Goal: Check status: Check status

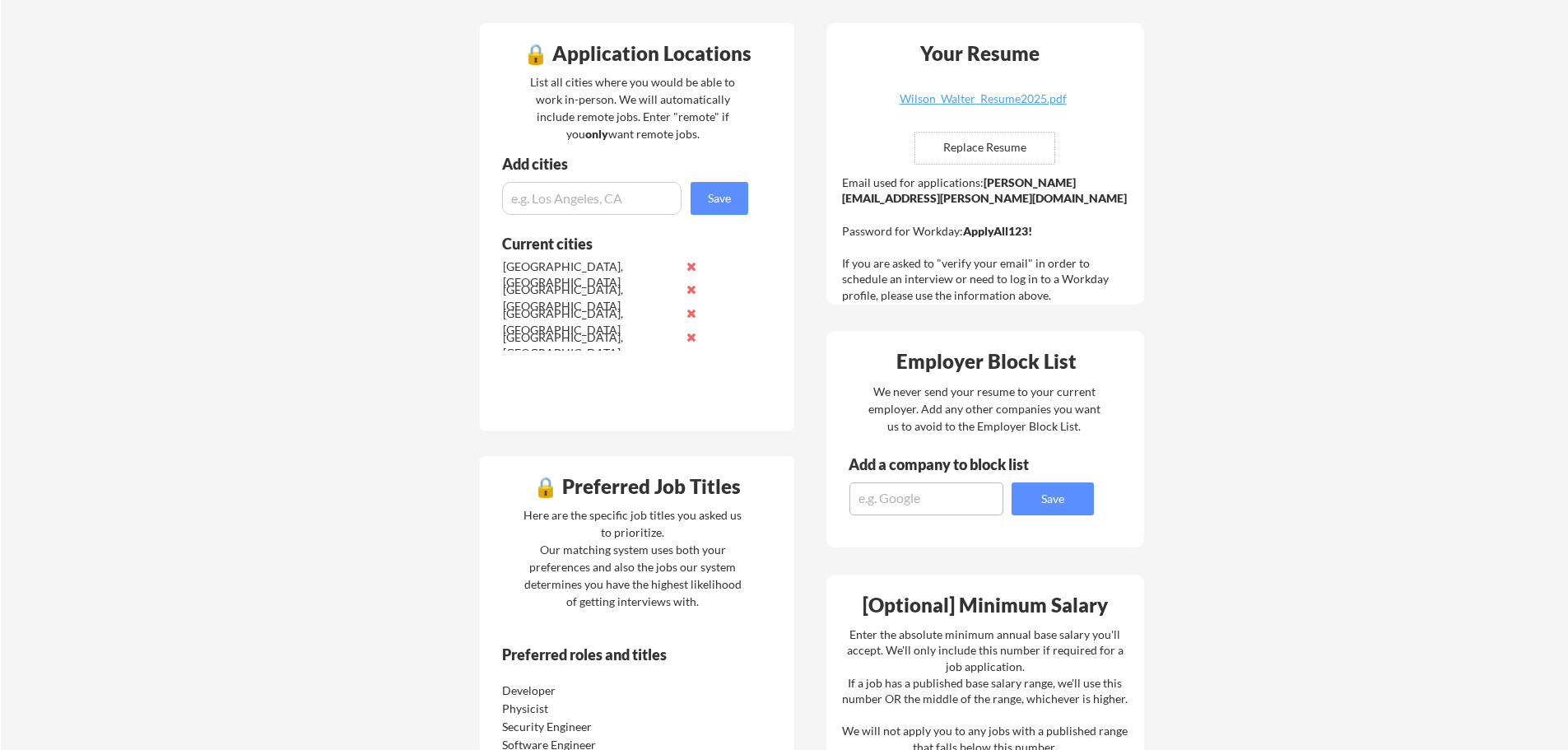
scroll to position [164, 0]
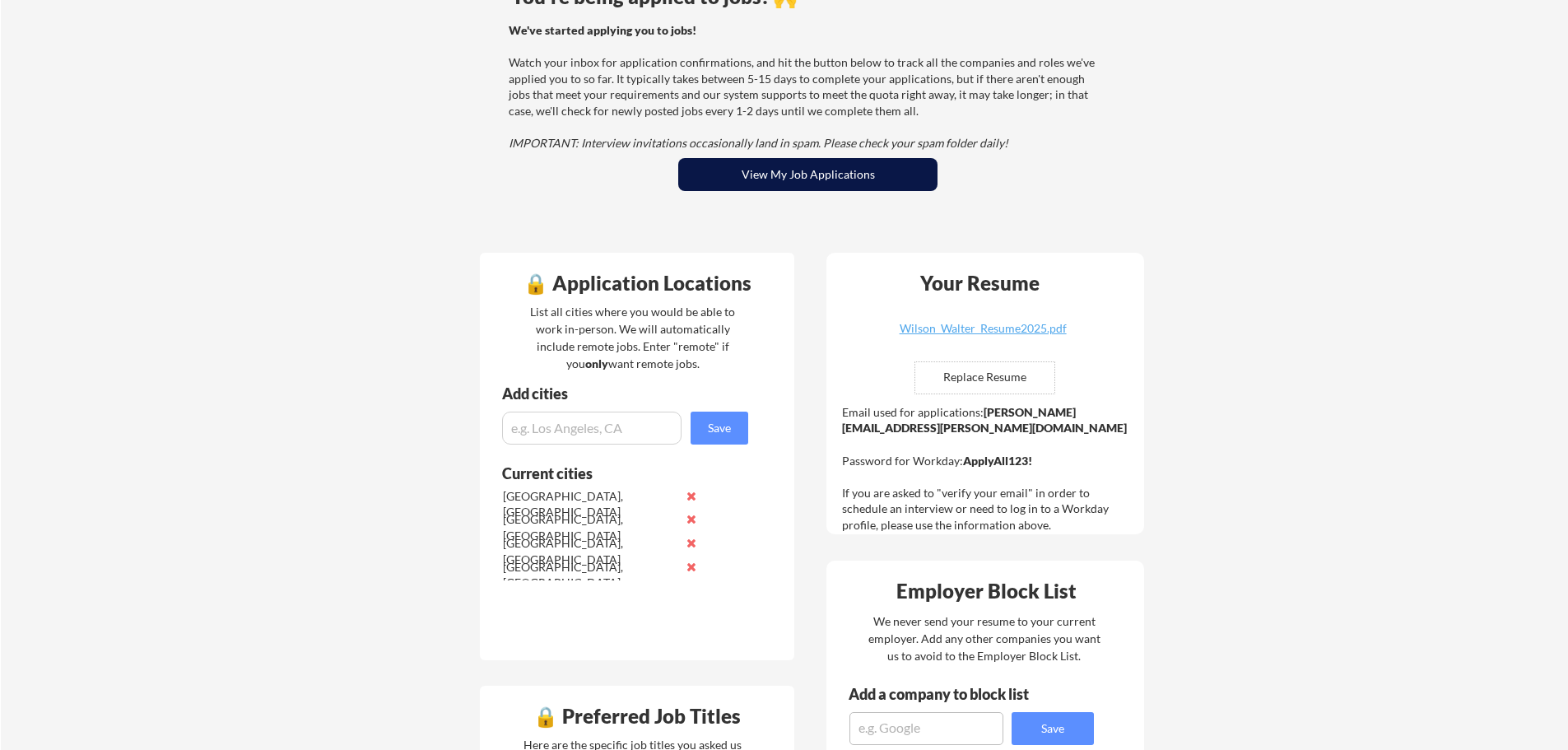
click at [743, 167] on button "View My Job Applications" at bounding box center [808, 174] width 259 height 32
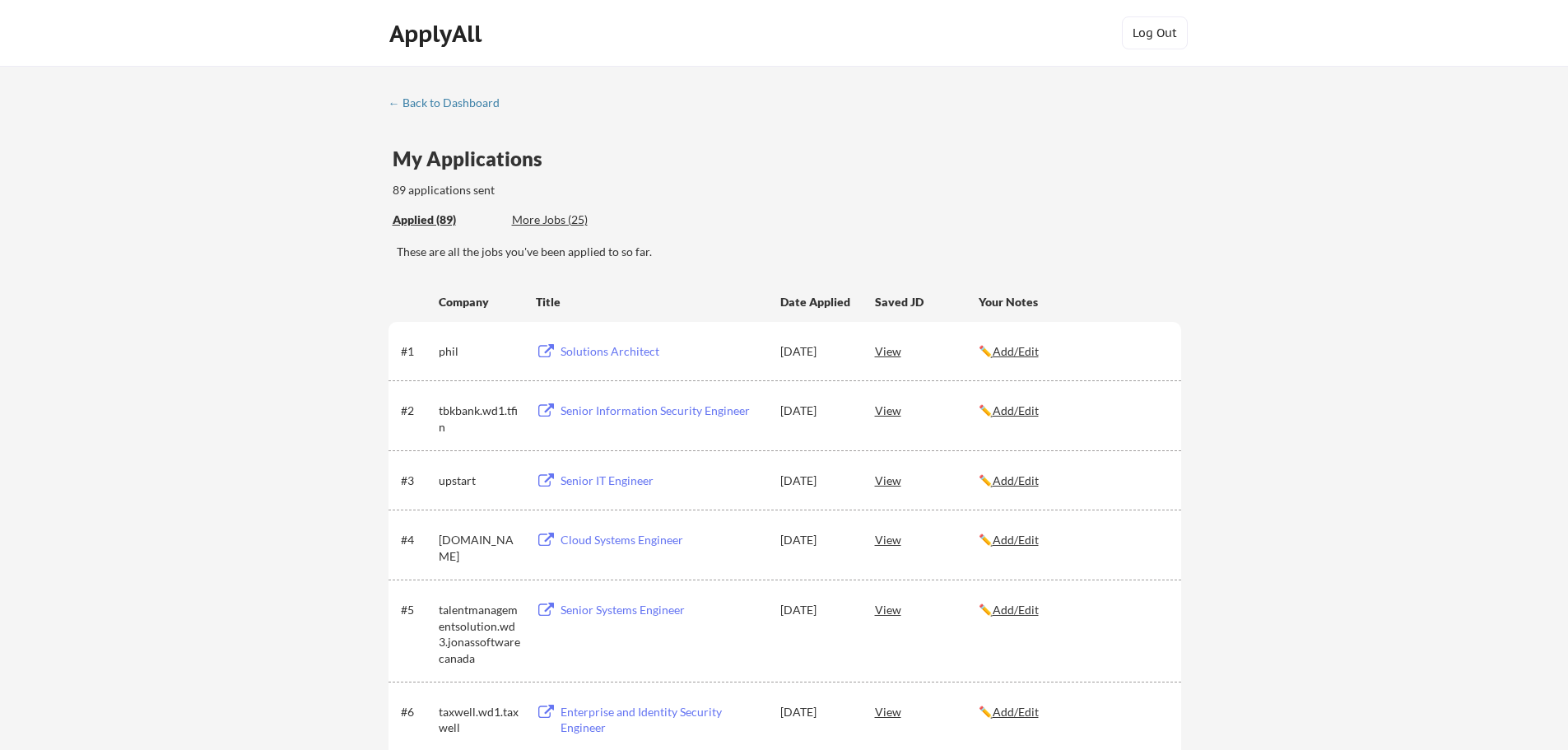
click at [543, 355] on button at bounding box center [546, 352] width 21 height 16
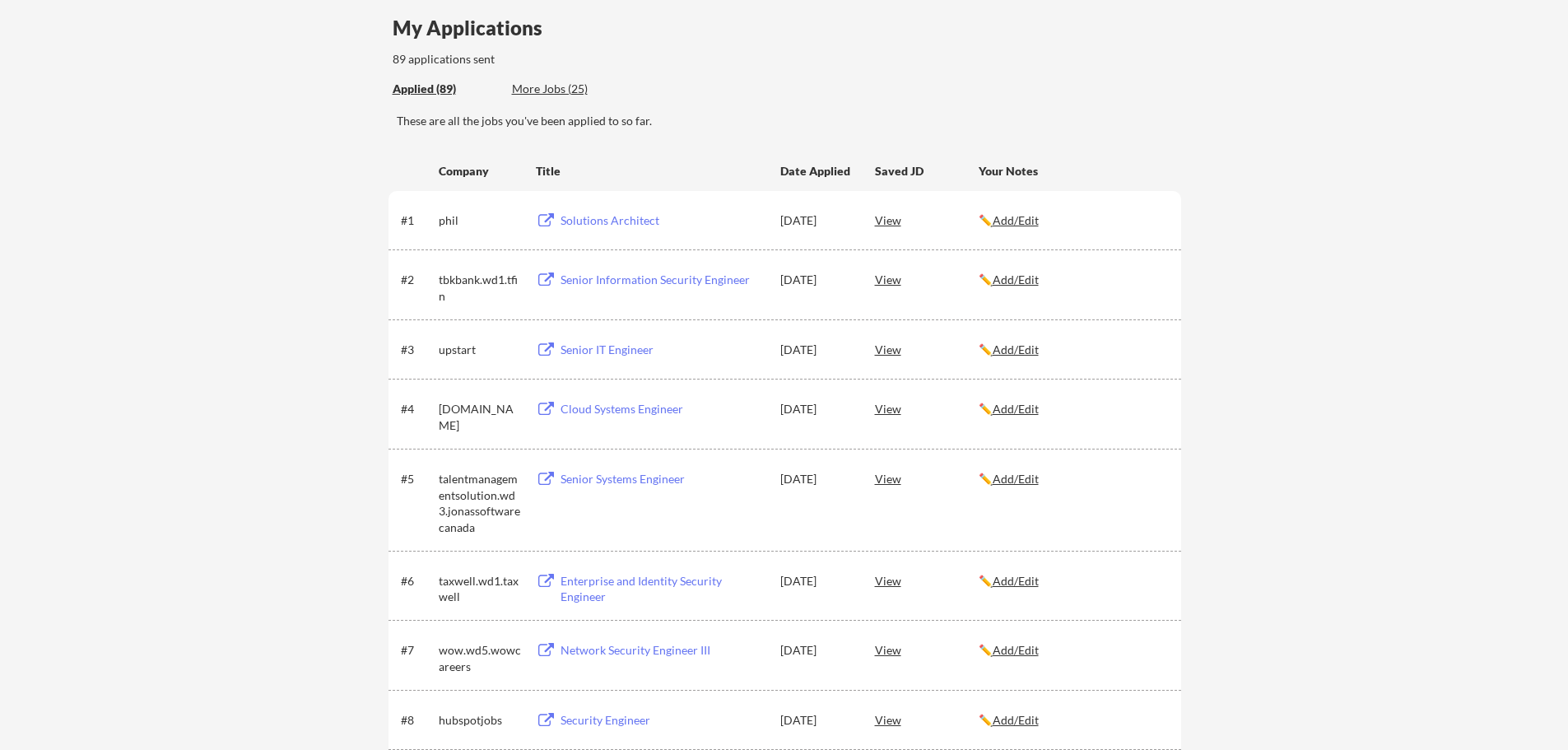
scroll to position [164, 0]
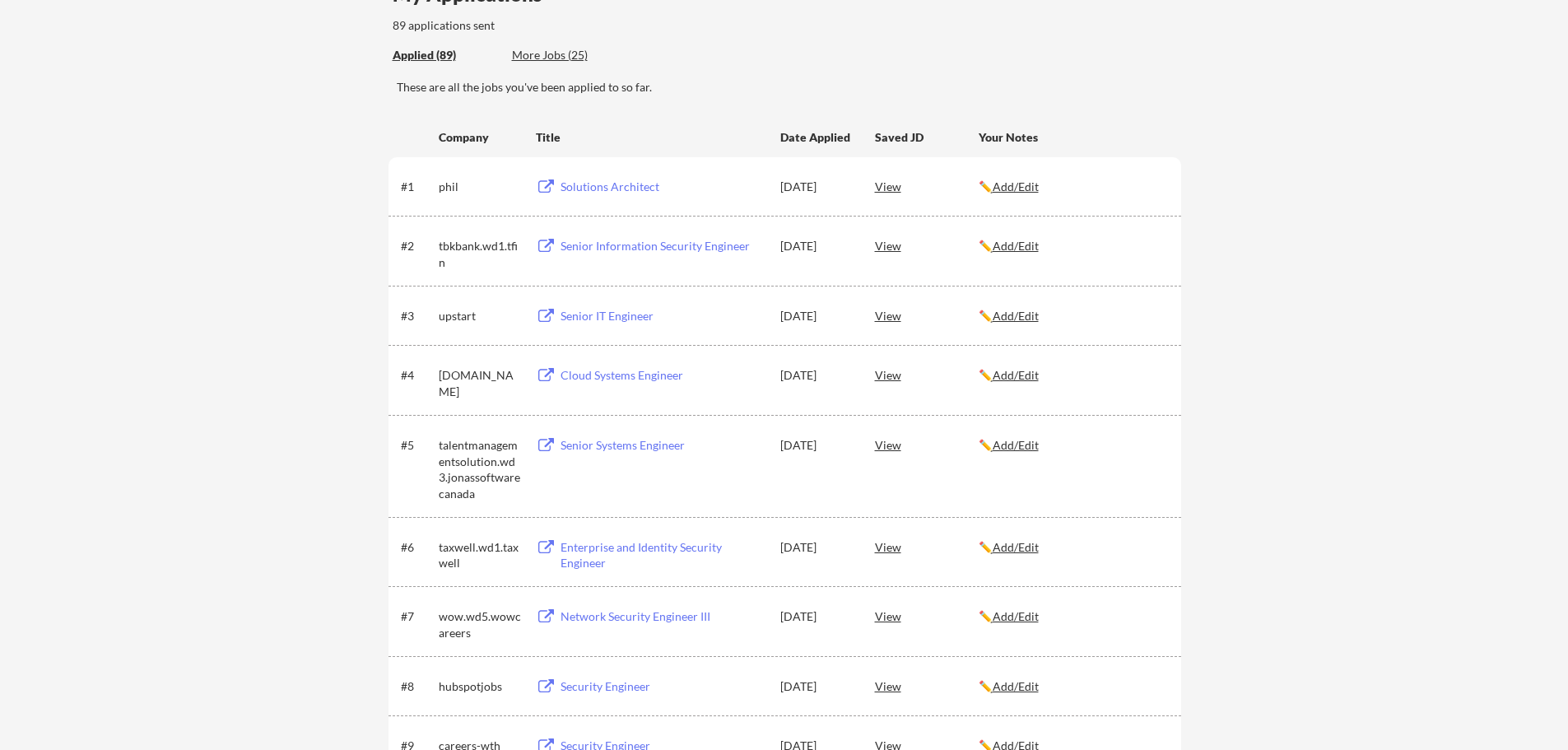
click at [547, 246] on button at bounding box center [546, 246] width 21 height 16
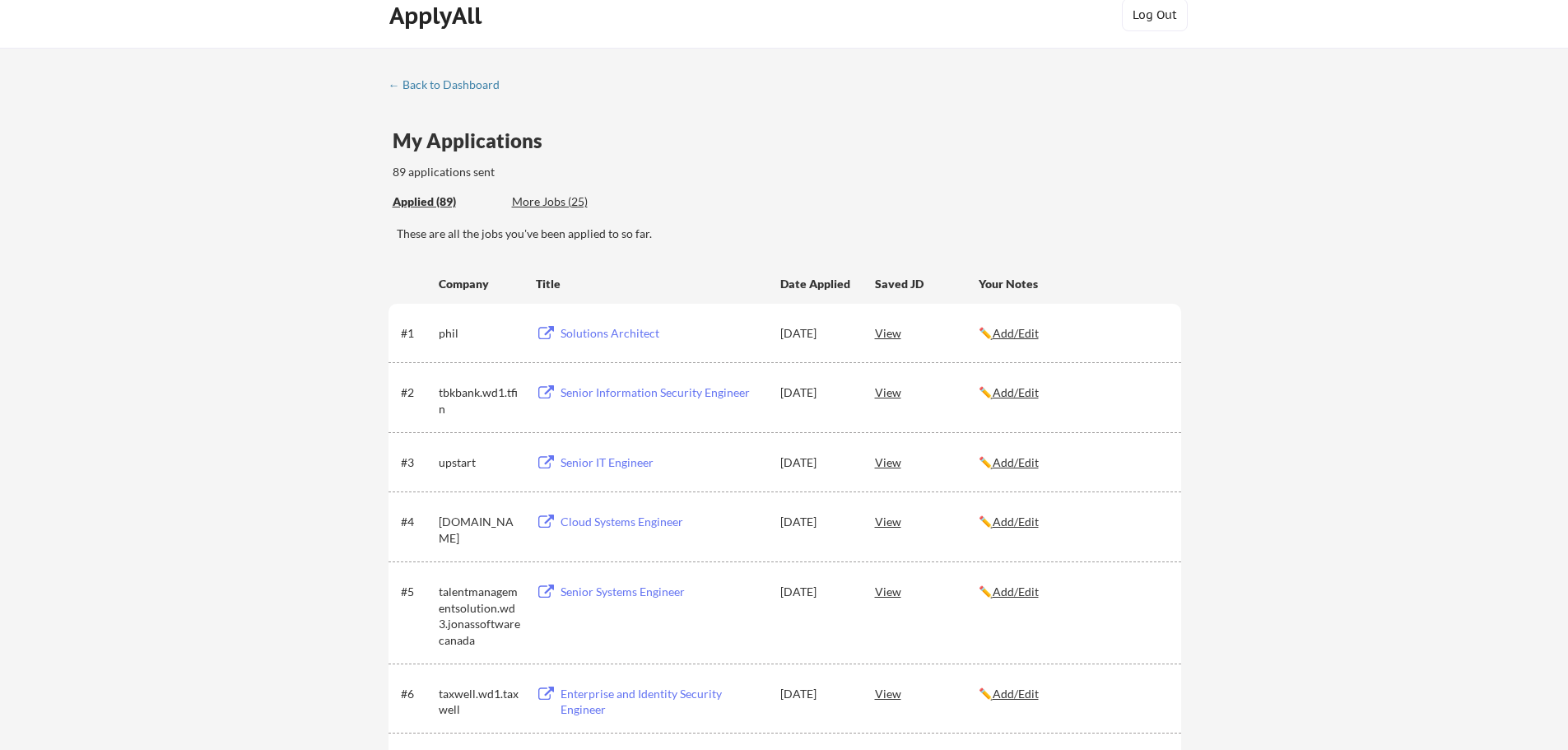
scroll to position [0, 0]
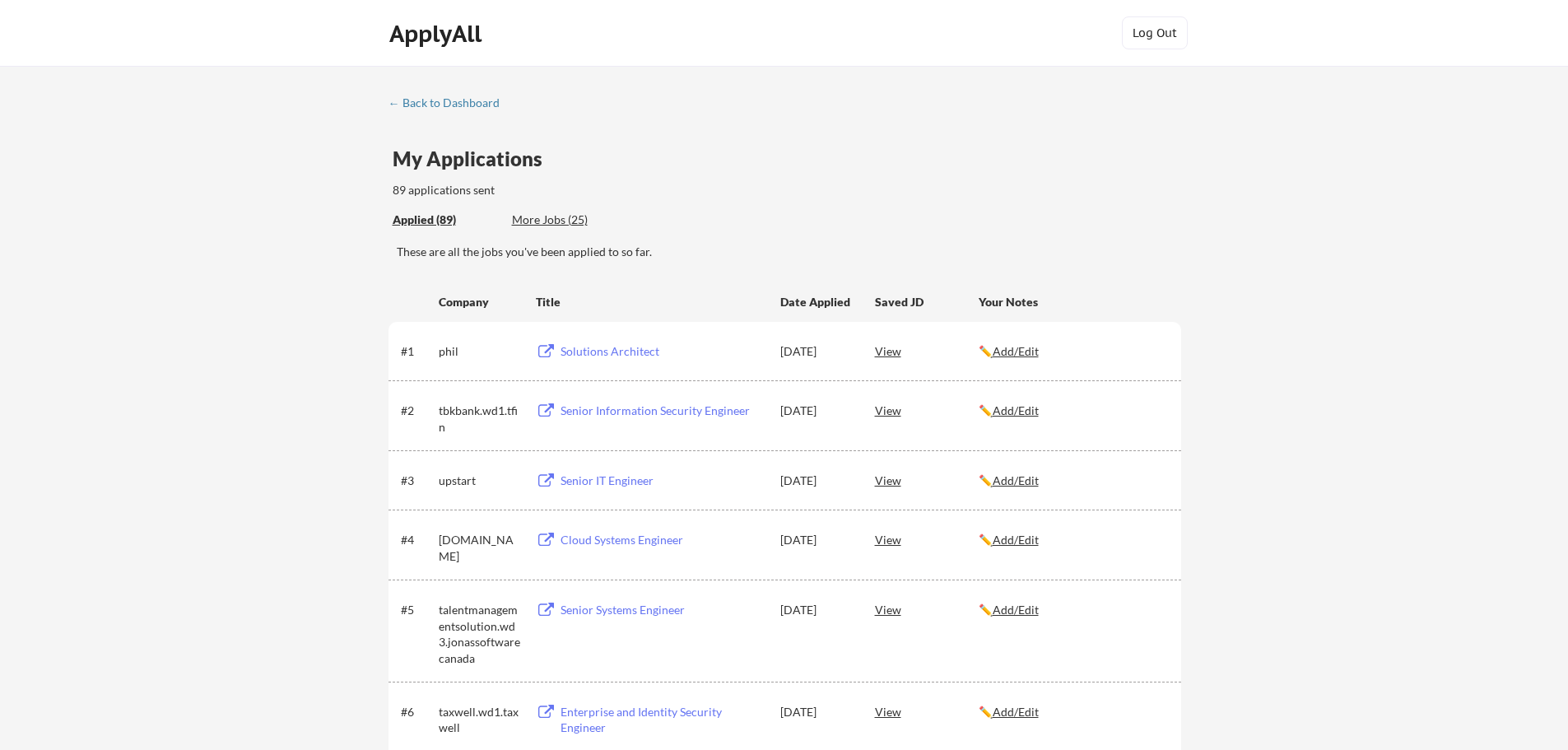
click at [557, 224] on div "More Jobs (25)" at bounding box center [572, 220] width 121 height 17
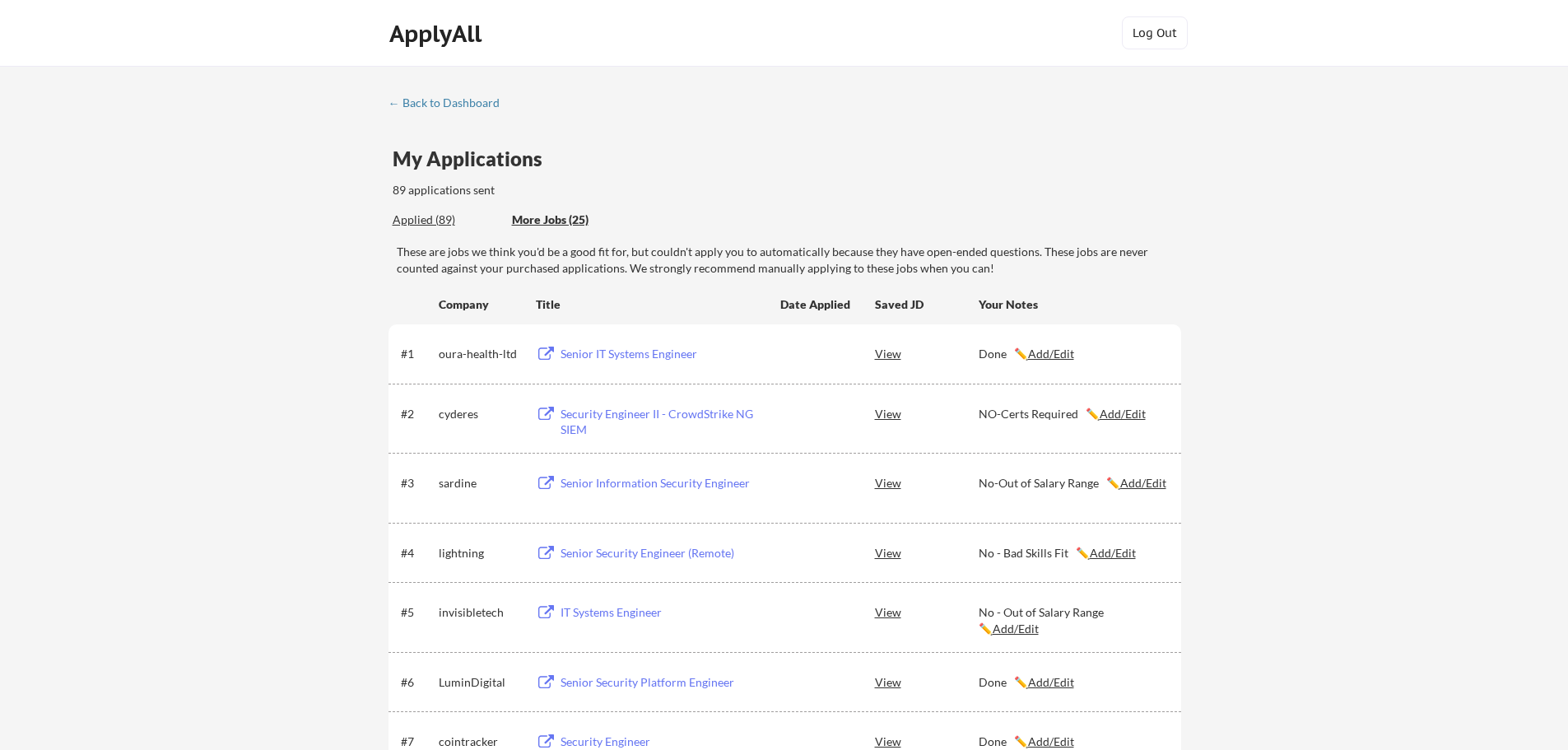
click at [426, 215] on div "Applied (89)" at bounding box center [446, 220] width 107 height 17
